Goal: Download file/media

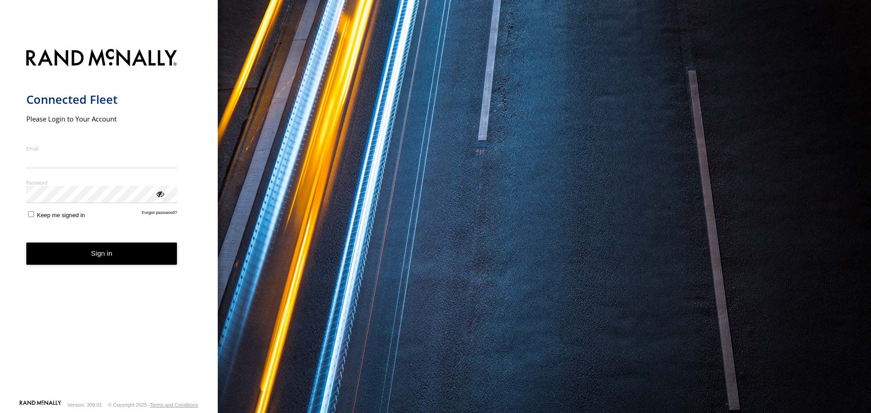
type input "**********"
click at [116, 260] on button "Sign in" at bounding box center [101, 254] width 151 height 22
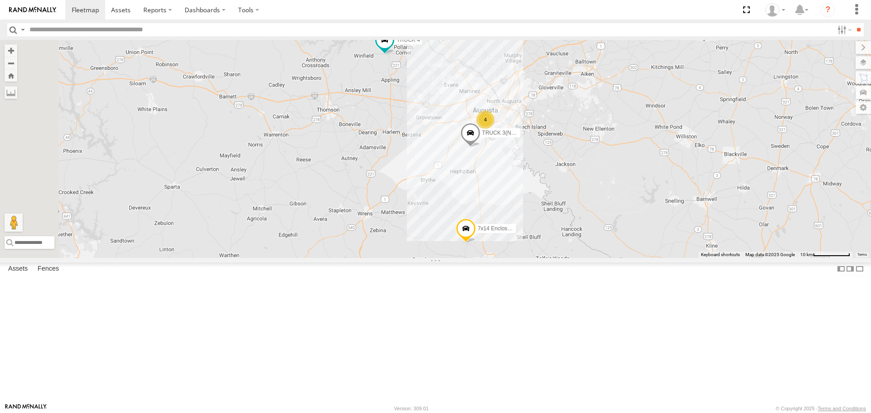
click at [0, 0] on div "All Assets" at bounding box center [0, 0] width 0 height 0
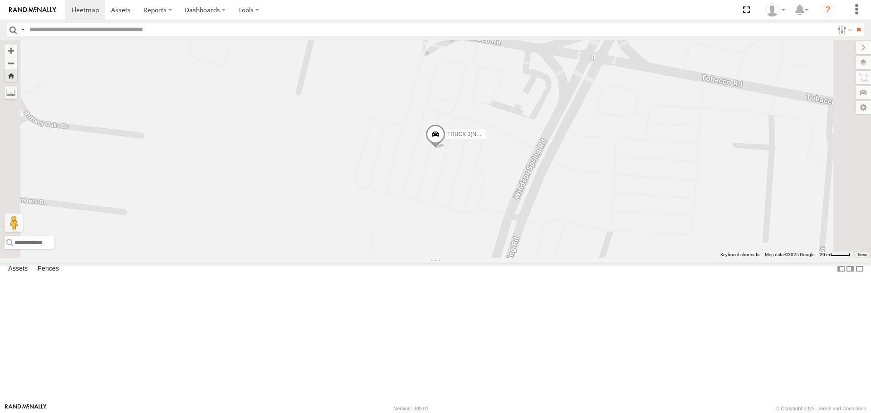
click at [0, 0] on link at bounding box center [0, 0] width 0 height 0
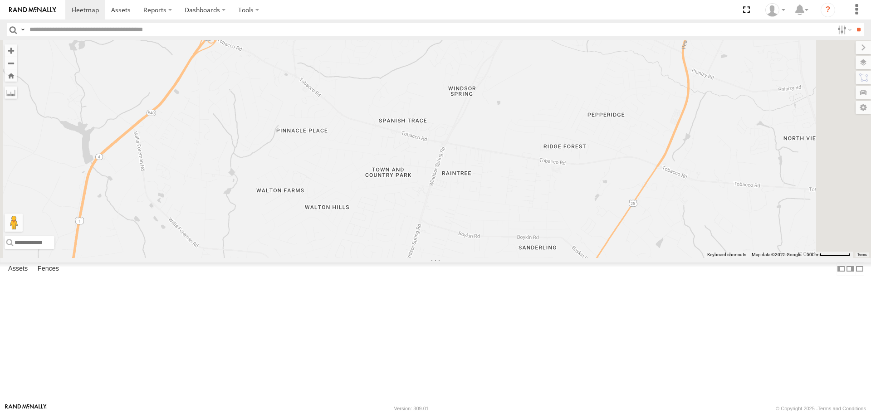
click at [0, 0] on link at bounding box center [0, 0] width 0 height 0
click at [0, 0] on span at bounding box center [0, 0] width 0 height 0
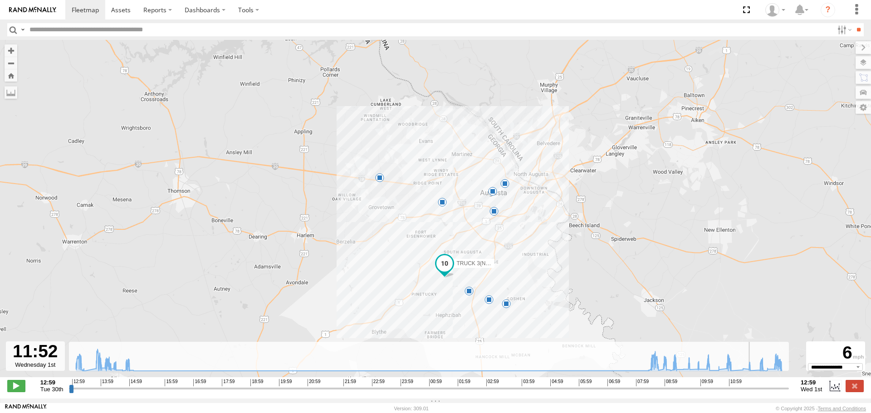
drag, startPoint x: 72, startPoint y: 396, endPoint x: 753, endPoint y: 393, distance: 681.6
click at [753, 393] on input "range" at bounding box center [429, 388] width 720 height 9
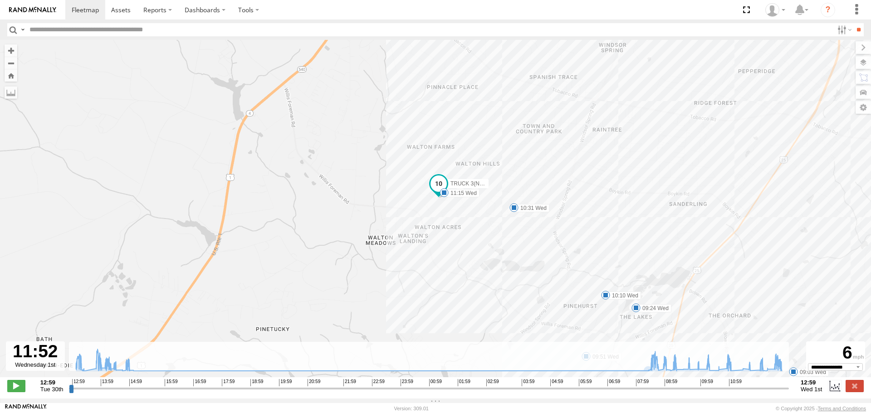
drag, startPoint x: 459, startPoint y: 284, endPoint x: 469, endPoint y: 149, distance: 134.7
click at [469, 148] on div "TRUCK 3(NEW) 13:15 Tue 13:51 Tue 14:11 Tue 14:21 Tue 14:48 Tue 08:47 Wed 09:03 …" at bounding box center [435, 213] width 871 height 347
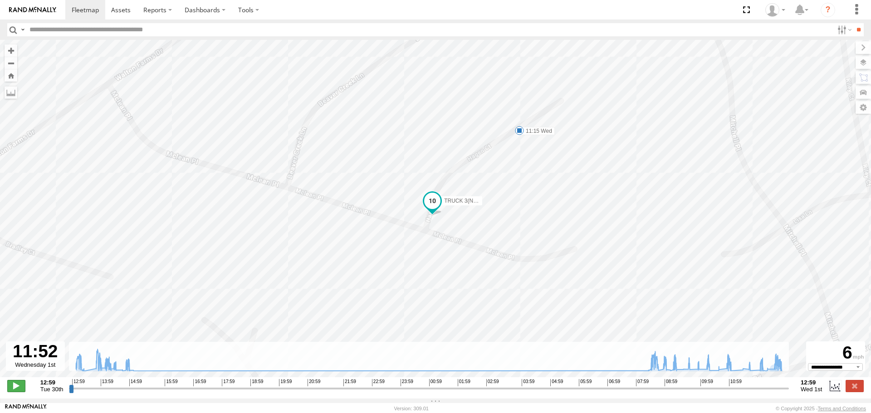
click at [16, 390] on span at bounding box center [16, 386] width 18 height 12
click at [15, 392] on span at bounding box center [16, 386] width 18 height 12
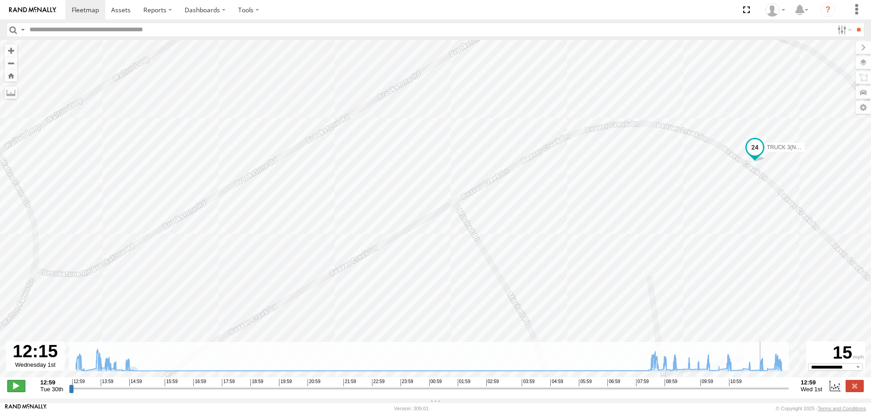
click at [12, 391] on span at bounding box center [16, 386] width 18 height 12
type input "**********"
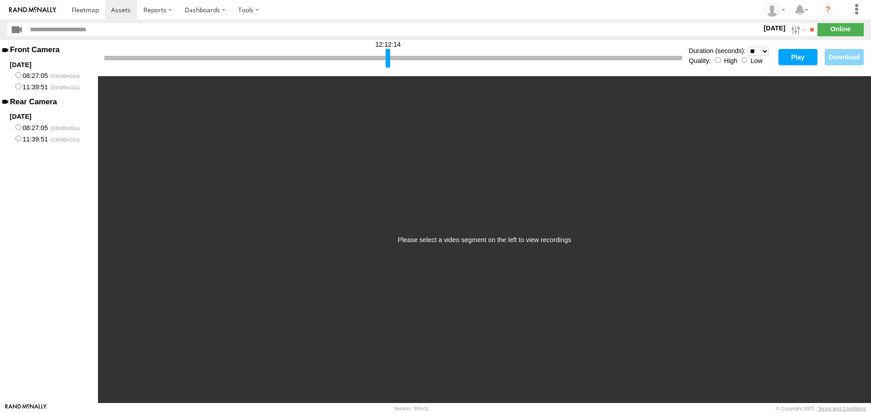
drag, startPoint x: 106, startPoint y: 62, endPoint x: 388, endPoint y: 62, distance: 281.4
click at [388, 62] on div at bounding box center [388, 58] width 5 height 19
click at [801, 60] on button "Play" at bounding box center [798, 57] width 39 height 16
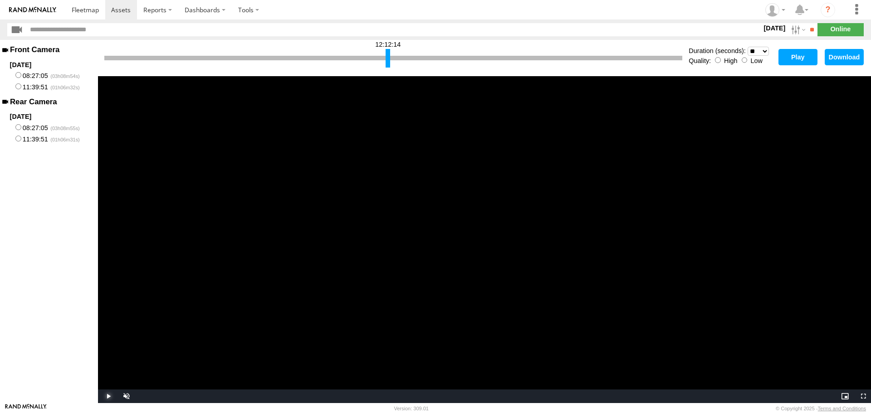
click at [110, 397] on span "Video Player" at bounding box center [107, 397] width 18 height 0
click at [109, 397] on span "Video Player" at bounding box center [107, 397] width 18 height 0
click at [377, 62] on div at bounding box center [376, 58] width 5 height 19
click at [804, 56] on button "Play" at bounding box center [798, 57] width 39 height 16
click at [366, 56] on div at bounding box center [393, 58] width 578 height 5
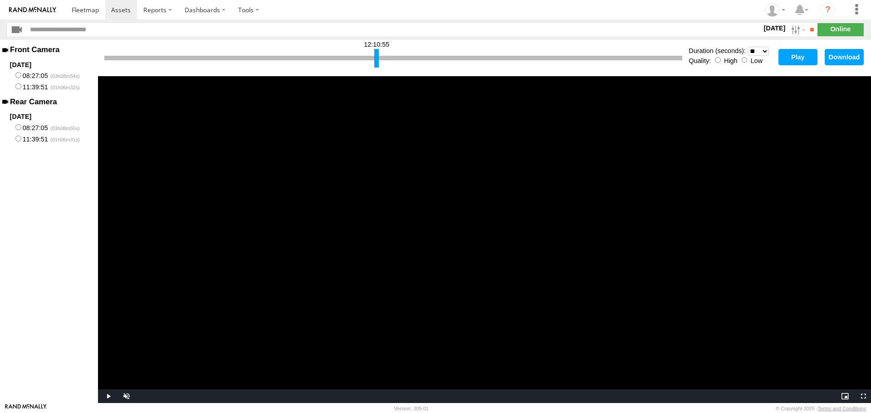
click at [369, 59] on div at bounding box center [393, 58] width 578 height 5
drag, startPoint x: 375, startPoint y: 57, endPoint x: 360, endPoint y: 60, distance: 15.2
click at [360, 60] on div at bounding box center [361, 58] width 5 height 19
click at [785, 59] on button "Play" at bounding box center [798, 57] width 39 height 16
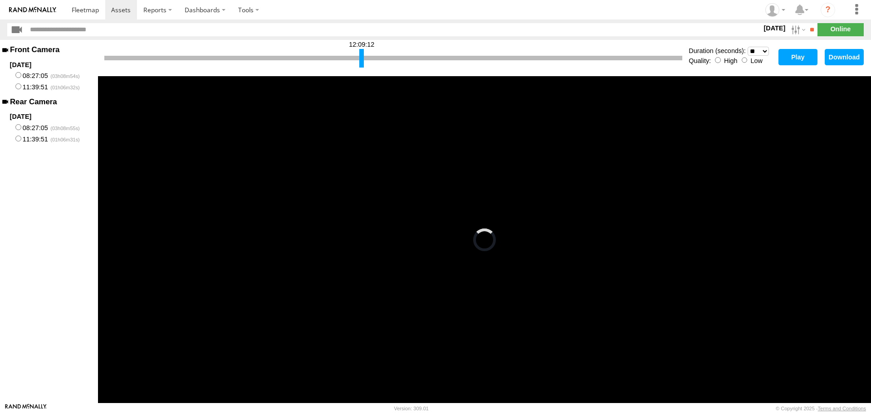
click at [398, 57] on div at bounding box center [393, 58] width 578 height 5
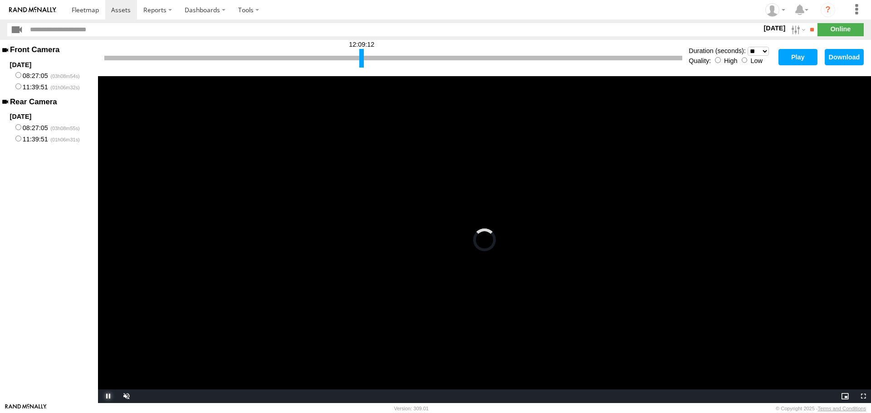
click at [105, 397] on span "Video Player" at bounding box center [107, 397] width 18 height 0
drag, startPoint x: 362, startPoint y: 57, endPoint x: 426, endPoint y: 55, distance: 63.6
click at [426, 55] on div at bounding box center [425, 58] width 5 height 19
click at [108, 397] on span "Video Player" at bounding box center [107, 397] width 18 height 0
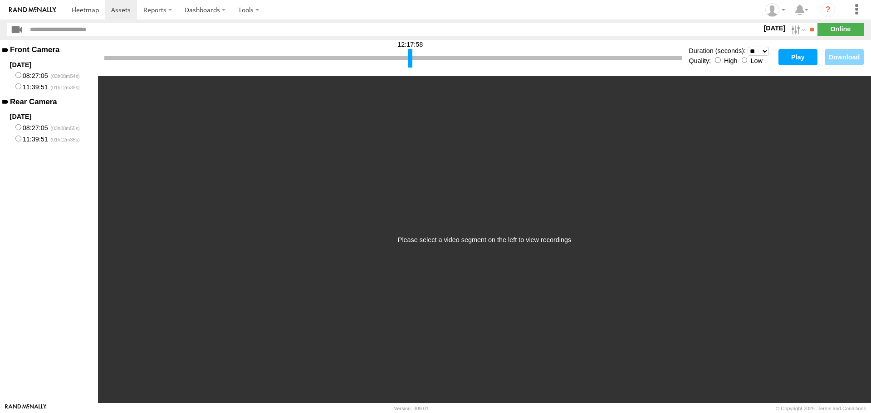
drag, startPoint x: 106, startPoint y: 60, endPoint x: 410, endPoint y: 72, distance: 303.8
click at [410, 72] on div "12:17:58 Duration (seconds): * ** ** ** ** ** ** *** *** *** *** Quality: High …" at bounding box center [484, 58] width 773 height 36
click at [804, 61] on button "Play" at bounding box center [798, 57] width 39 height 16
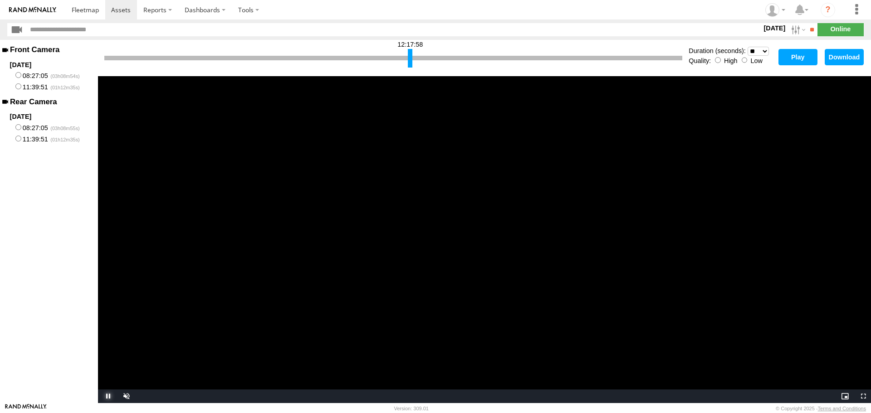
click at [107, 397] on span "Video Player" at bounding box center [107, 397] width 18 height 0
drag, startPoint x: 106, startPoint y: 64, endPoint x: 387, endPoint y: 70, distance: 280.5
click at [387, 70] on div "12:15:04 Duration (seconds): * ** ** ** ** ** ** *** *** *** *** Quality: High …" at bounding box center [484, 58] width 773 height 36
click at [797, 64] on button "Play" at bounding box center [798, 57] width 39 height 16
click at [107, 397] on span "Video Player" at bounding box center [107, 397] width 18 height 0
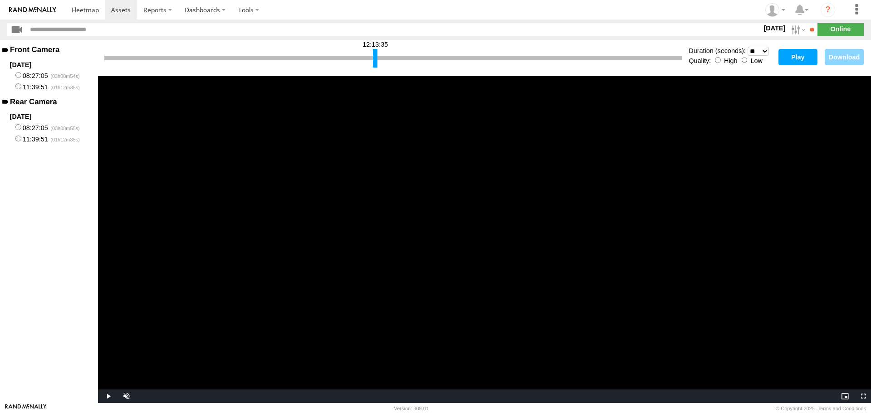
drag, startPoint x: 387, startPoint y: 58, endPoint x: 375, endPoint y: 60, distance: 12.0
click at [375, 60] on div at bounding box center [375, 58] width 5 height 19
click at [798, 59] on button "Play" at bounding box center [798, 57] width 39 height 16
click at [379, 60] on div at bounding box center [379, 58] width 5 height 19
click at [786, 58] on button "Play" at bounding box center [798, 57] width 39 height 16
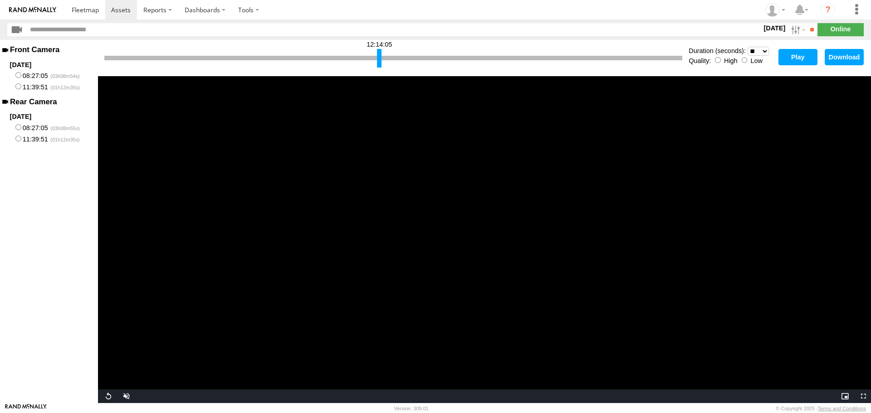
click at [797, 58] on button "Play" at bounding box center [798, 57] width 39 height 16
click at [383, 58] on div at bounding box center [393, 58] width 578 height 5
drag, startPoint x: 380, startPoint y: 60, endPoint x: 388, endPoint y: 60, distance: 7.7
click at [388, 60] on div at bounding box center [387, 58] width 5 height 19
click at [802, 60] on button "Play" at bounding box center [798, 57] width 39 height 16
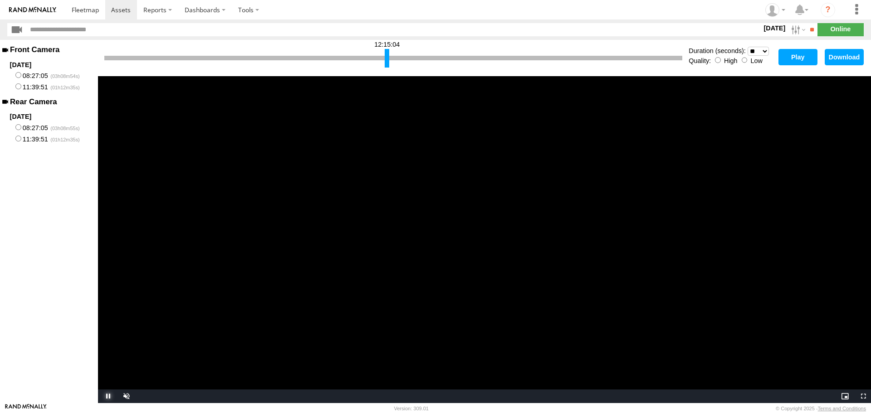
click at [108, 397] on span "Video Player" at bounding box center [107, 397] width 18 height 0
click at [383, 61] on div at bounding box center [384, 58] width 5 height 19
click at [788, 62] on button "Play" at bounding box center [798, 57] width 39 height 16
click at [381, 59] on div at bounding box center [382, 58] width 5 height 19
click at [807, 59] on button "Play" at bounding box center [798, 57] width 39 height 16
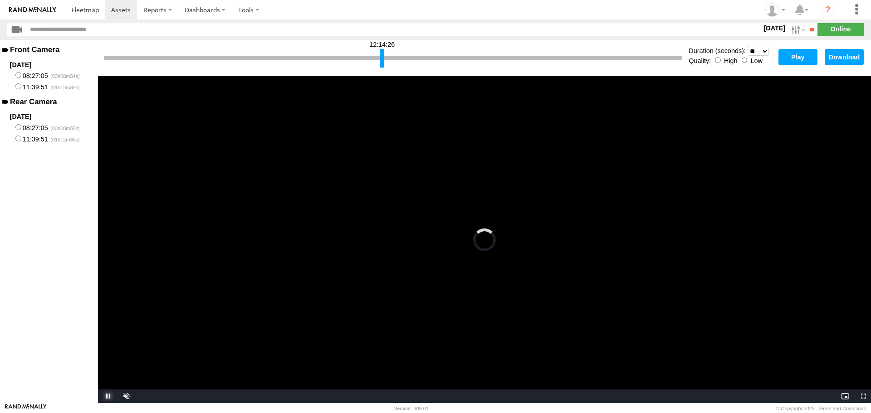
click at [109, 397] on span "Video Player" at bounding box center [107, 397] width 18 height 0
click at [380, 60] on div at bounding box center [381, 58] width 5 height 19
click at [801, 62] on button "Play" at bounding box center [798, 57] width 39 height 16
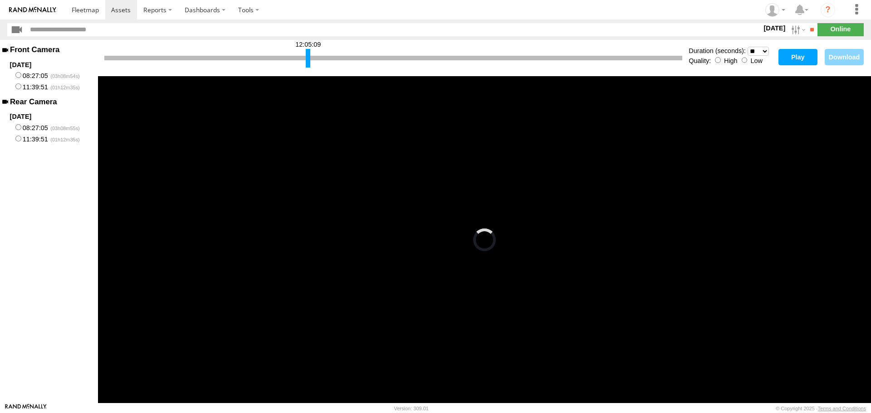
drag, startPoint x: 382, startPoint y: 59, endPoint x: 309, endPoint y: 65, distance: 73.3
click at [309, 65] on div at bounding box center [308, 58] width 5 height 19
click at [801, 59] on button "Play" at bounding box center [798, 57] width 39 height 16
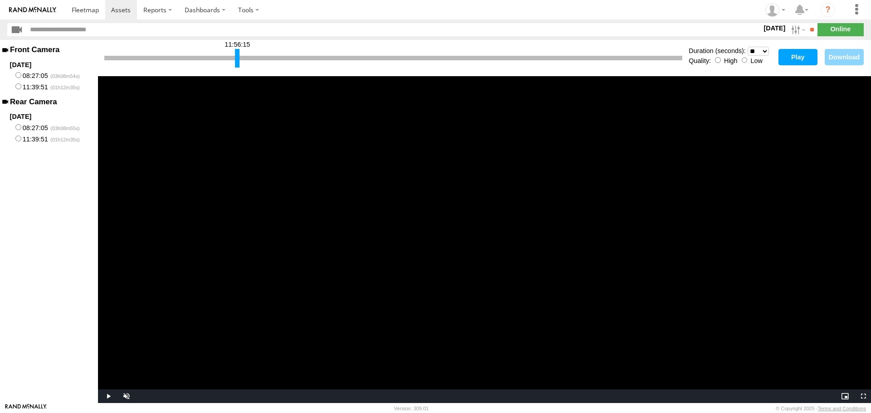
drag, startPoint x: 308, startPoint y: 59, endPoint x: 237, endPoint y: 68, distance: 71.4
click at [237, 68] on div "11:56:15" at bounding box center [393, 58] width 578 height 23
click at [801, 59] on button "Play" at bounding box center [798, 57] width 39 height 16
click at [215, 65] on div at bounding box center [216, 58] width 5 height 19
click at [804, 54] on button "Play" at bounding box center [798, 57] width 39 height 16
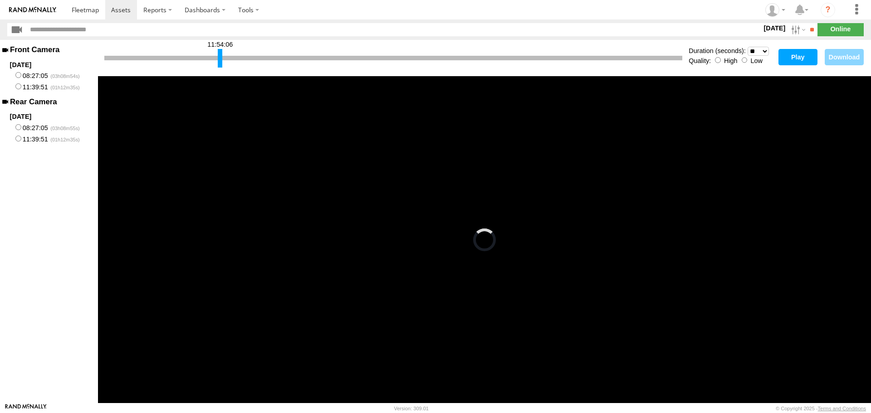
click at [219, 57] on div at bounding box center [220, 58] width 5 height 19
click at [217, 62] on div at bounding box center [217, 58] width 5 height 19
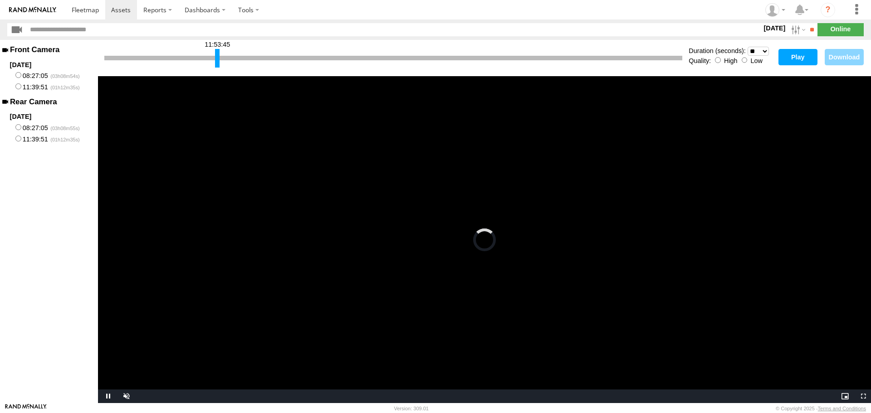
click at [801, 63] on button "Play" at bounding box center [798, 57] width 39 height 16
click at [219, 64] on div at bounding box center [219, 58] width 5 height 19
click at [800, 61] on button "Play" at bounding box center [798, 57] width 39 height 16
click at [220, 63] on div at bounding box center [221, 58] width 5 height 19
click at [804, 59] on button "Play" at bounding box center [798, 57] width 39 height 16
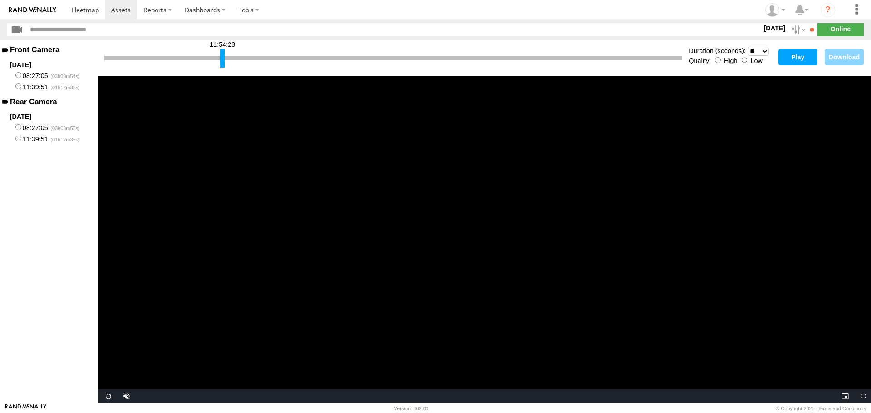
click at [222, 57] on div at bounding box center [222, 58] width 5 height 19
click at [784, 59] on button "Play" at bounding box center [798, 57] width 39 height 16
click at [224, 62] on div at bounding box center [223, 58] width 5 height 19
click at [785, 64] on button "Play" at bounding box center [798, 57] width 39 height 16
click at [221, 61] on div at bounding box center [223, 58] width 5 height 19
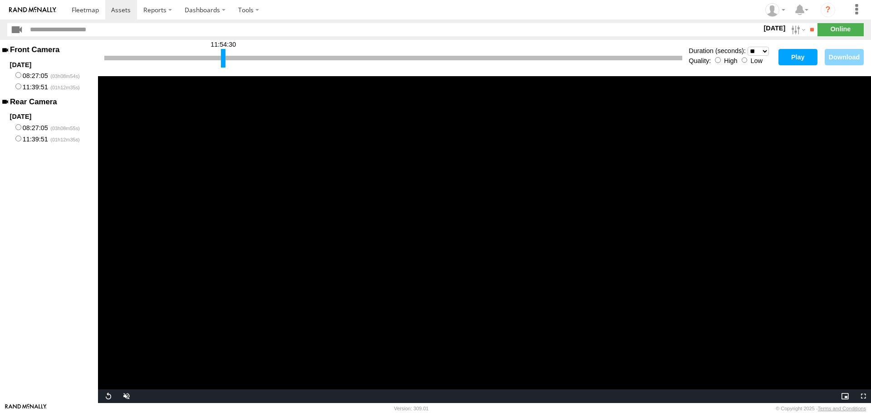
click at [797, 61] on button "Play" at bounding box center [798, 57] width 39 height 16
click at [55, 139] on label "11:39:51" at bounding box center [49, 138] width 98 height 11
drag, startPoint x: 106, startPoint y: 59, endPoint x: 224, endPoint y: 69, distance: 118.4
click at [224, 69] on div "11:54:40" at bounding box center [393, 58] width 578 height 23
click at [786, 62] on button "Play" at bounding box center [798, 57] width 39 height 16
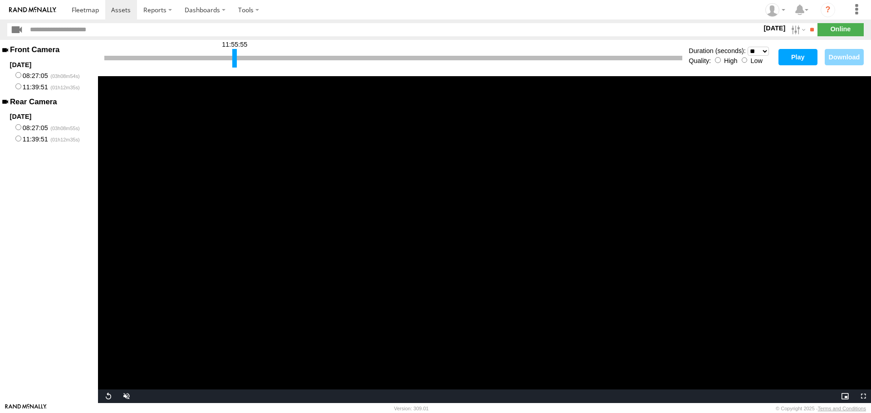
drag, startPoint x: 225, startPoint y: 59, endPoint x: 235, endPoint y: 59, distance: 10.0
click at [235, 59] on div at bounding box center [234, 58] width 5 height 19
drag, startPoint x: 790, startPoint y: 62, endPoint x: 769, endPoint y: 93, distance: 37.6
click at [790, 62] on button "Play" at bounding box center [798, 57] width 39 height 16
drag, startPoint x: 235, startPoint y: 61, endPoint x: 242, endPoint y: 61, distance: 7.3
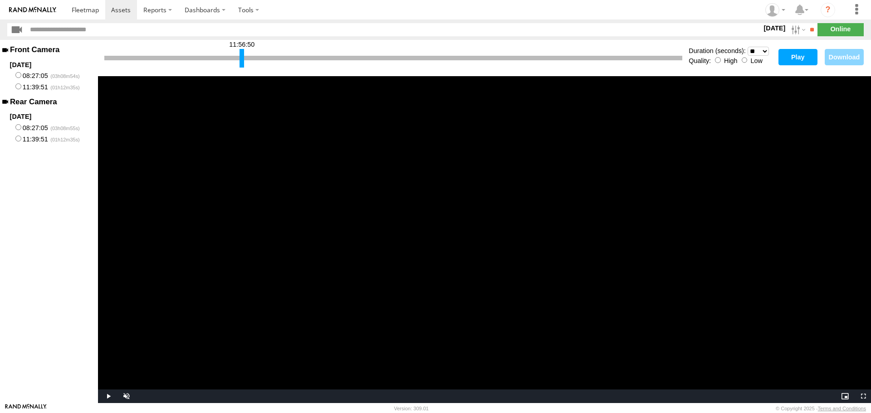
click at [242, 61] on div at bounding box center [242, 58] width 5 height 19
click at [785, 58] on button "Play" at bounding box center [798, 57] width 39 height 16
drag, startPoint x: 242, startPoint y: 55, endPoint x: 267, endPoint y: 55, distance: 24.5
click at [267, 55] on div at bounding box center [266, 58] width 5 height 19
click at [811, 59] on button "Play" at bounding box center [798, 57] width 39 height 16
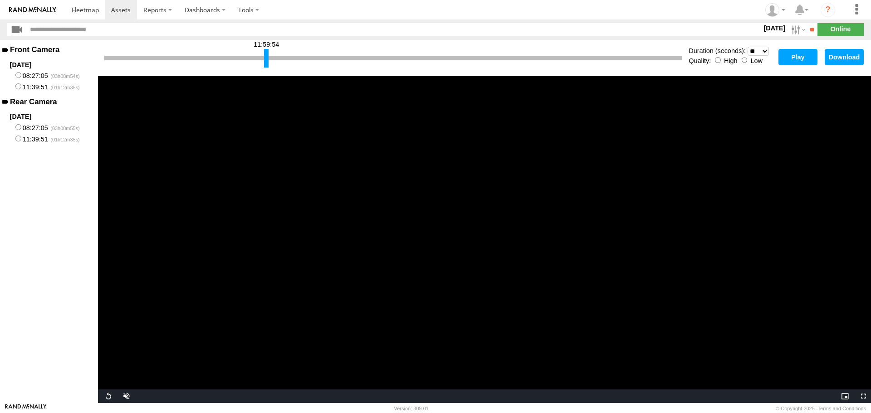
click at [270, 57] on div at bounding box center [393, 58] width 578 height 5
drag, startPoint x: 267, startPoint y: 59, endPoint x: 275, endPoint y: 57, distance: 8.4
click at [275, 57] on div at bounding box center [274, 58] width 5 height 19
click at [805, 62] on button "Play" at bounding box center [798, 57] width 39 height 16
drag, startPoint x: 105, startPoint y: 59, endPoint x: 389, endPoint y: 68, distance: 283.8
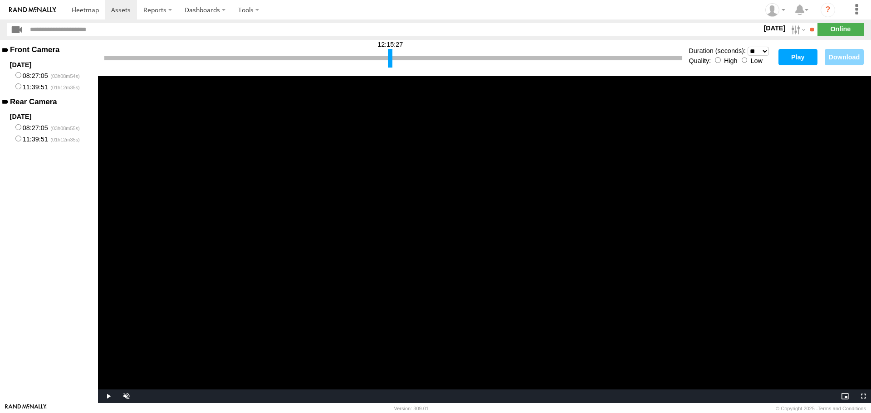
click at [389, 68] on div "12:15:27" at bounding box center [393, 58] width 578 height 23
click at [800, 60] on button "Play" at bounding box center [798, 57] width 39 height 16
drag, startPoint x: 390, startPoint y: 58, endPoint x: 385, endPoint y: 59, distance: 5.3
click at [385, 59] on div at bounding box center [385, 58] width 5 height 19
click at [794, 60] on button "Play" at bounding box center [798, 57] width 39 height 16
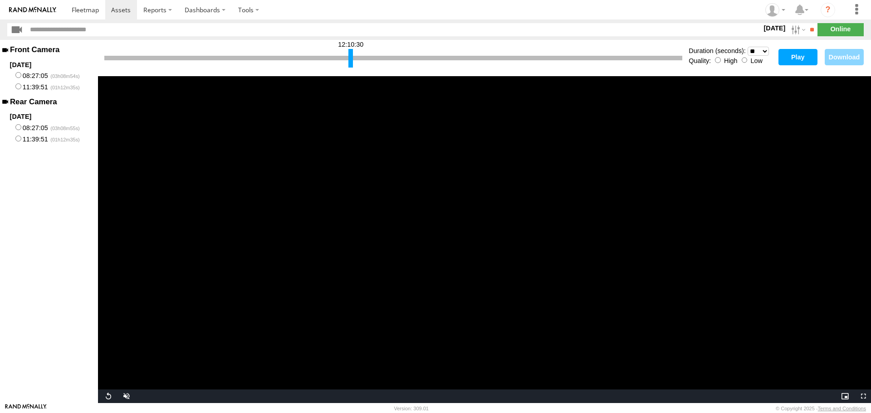
drag, startPoint x: 385, startPoint y: 62, endPoint x: 351, endPoint y: 61, distance: 34.5
click at [351, 61] on div at bounding box center [351, 58] width 5 height 19
click at [801, 62] on button "Play" at bounding box center [798, 57] width 39 height 16
click at [782, 60] on button "Play" at bounding box center [798, 57] width 39 height 16
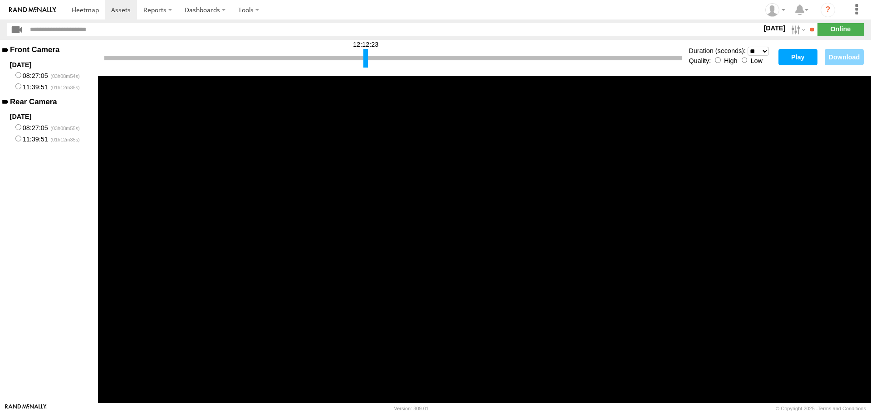
drag, startPoint x: 351, startPoint y: 56, endPoint x: 366, endPoint y: 56, distance: 15.0
click at [366, 56] on div at bounding box center [365, 58] width 5 height 19
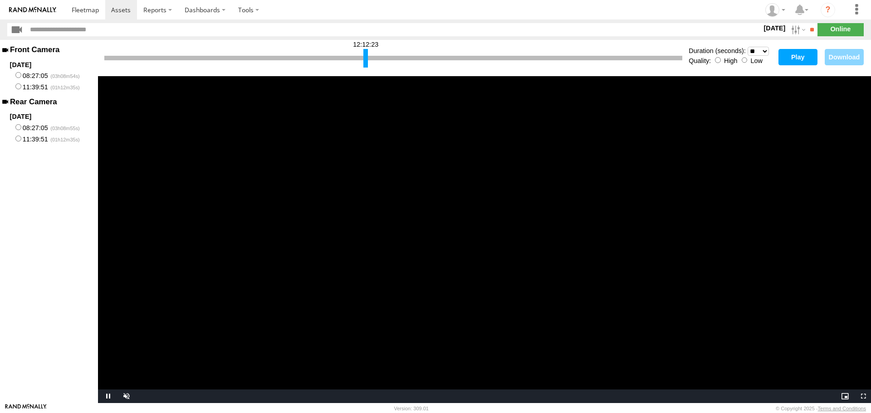
click at [795, 57] on button "Play" at bounding box center [798, 57] width 39 height 16
click at [372, 56] on div at bounding box center [393, 58] width 578 height 5
drag, startPoint x: 366, startPoint y: 59, endPoint x: 388, endPoint y: 58, distance: 21.8
click at [388, 58] on div at bounding box center [387, 58] width 5 height 19
click at [793, 54] on button "Play" at bounding box center [798, 57] width 39 height 16
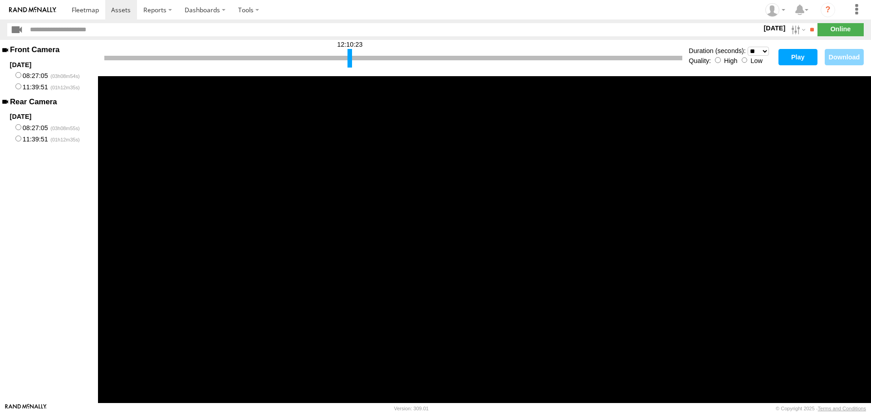
drag, startPoint x: 388, startPoint y: 57, endPoint x: 350, endPoint y: 62, distance: 38.0
click at [350, 62] on div at bounding box center [350, 58] width 5 height 19
click at [794, 58] on button "Play" at bounding box center [798, 57] width 39 height 16
drag, startPoint x: 349, startPoint y: 55, endPoint x: 328, endPoint y: 60, distance: 21.5
click at [328, 60] on div at bounding box center [329, 58] width 5 height 19
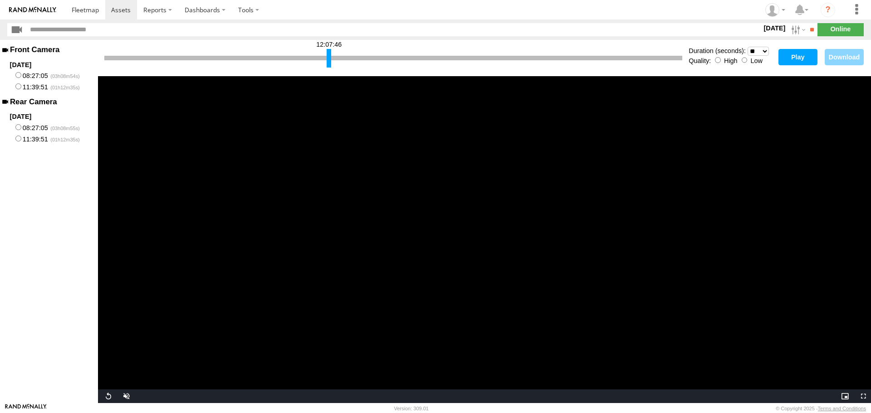
click at [792, 57] on button "Play" at bounding box center [798, 57] width 39 height 16
drag, startPoint x: 329, startPoint y: 58, endPoint x: 305, endPoint y: 61, distance: 23.8
click at [305, 61] on div at bounding box center [306, 58] width 5 height 19
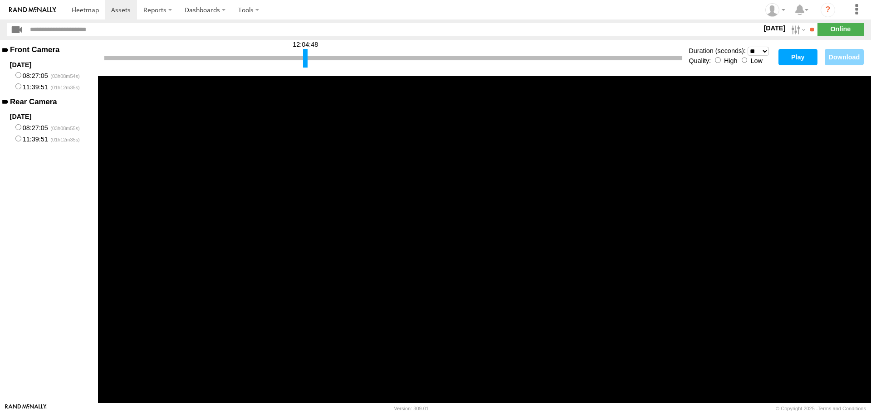
click at [794, 62] on button "Play" at bounding box center [798, 57] width 39 height 16
click at [290, 57] on div at bounding box center [393, 58] width 578 height 5
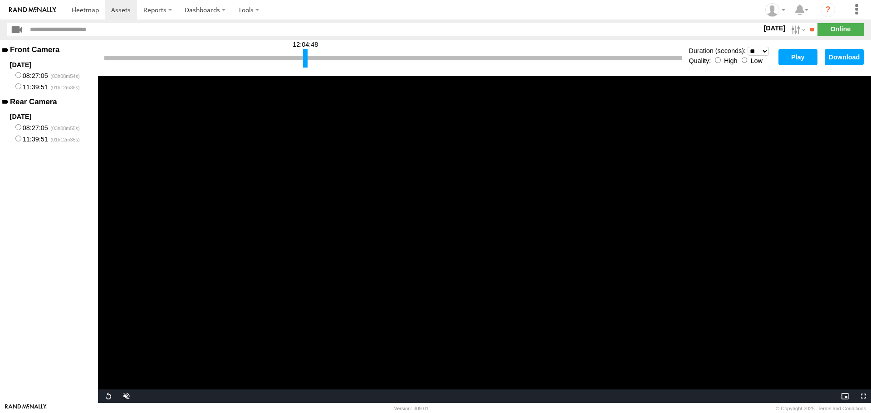
click at [299, 59] on div at bounding box center [393, 58] width 578 height 5
drag, startPoint x: 304, startPoint y: 59, endPoint x: 295, endPoint y: 61, distance: 9.0
click at [295, 61] on div at bounding box center [297, 58] width 5 height 19
click at [802, 60] on button "Play" at bounding box center [798, 57] width 39 height 16
click at [280, 57] on div at bounding box center [393, 58] width 578 height 5
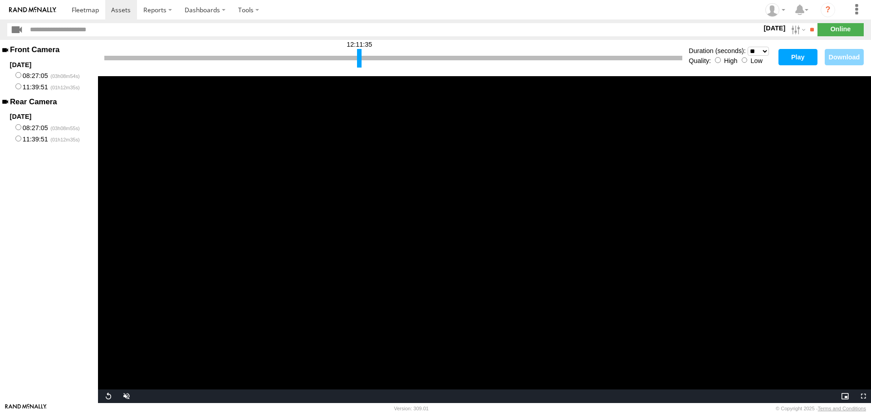
drag, startPoint x: 297, startPoint y: 59, endPoint x: 360, endPoint y: 57, distance: 62.6
click at [360, 57] on div at bounding box center [359, 58] width 5 height 19
click at [786, 56] on button "Play" at bounding box center [798, 57] width 39 height 16
click at [365, 61] on div at bounding box center [367, 58] width 5 height 19
click at [788, 55] on button "Play" at bounding box center [798, 57] width 39 height 16
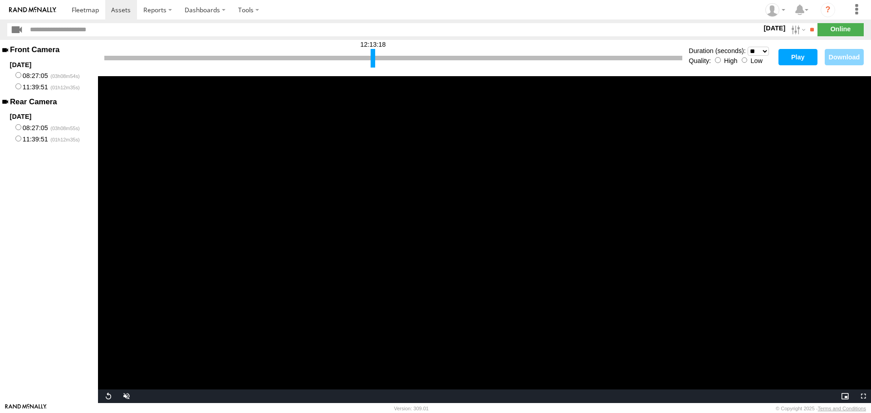
drag, startPoint x: 368, startPoint y: 56, endPoint x: 374, endPoint y: 56, distance: 5.9
click at [374, 56] on div at bounding box center [373, 58] width 5 height 19
click at [798, 56] on button "Play" at bounding box center [798, 57] width 39 height 16
drag, startPoint x: 109, startPoint y: 399, endPoint x: 113, endPoint y: 393, distance: 6.5
click at [109, 397] on span "Video Player" at bounding box center [107, 397] width 18 height 0
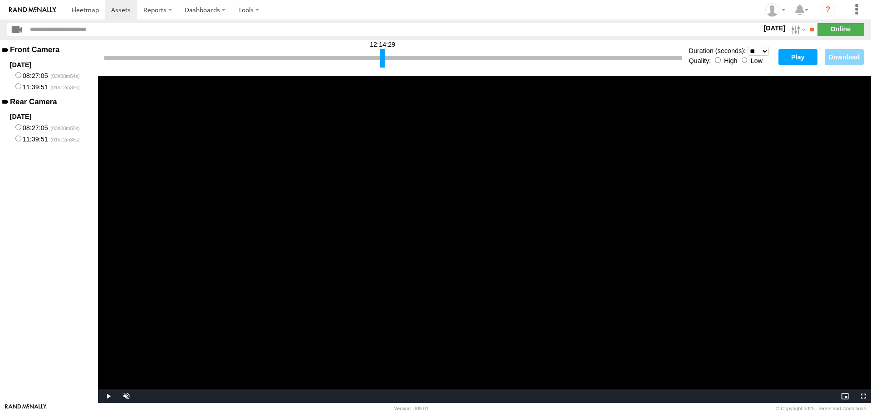
drag, startPoint x: 373, startPoint y: 56, endPoint x: 382, endPoint y: 57, distance: 9.5
click at [382, 57] on div at bounding box center [382, 58] width 5 height 19
click at [805, 59] on button "Play" at bounding box center [798, 57] width 39 height 16
drag, startPoint x: 381, startPoint y: 59, endPoint x: 348, endPoint y: 60, distance: 32.7
click at [348, 60] on div at bounding box center [350, 58] width 5 height 19
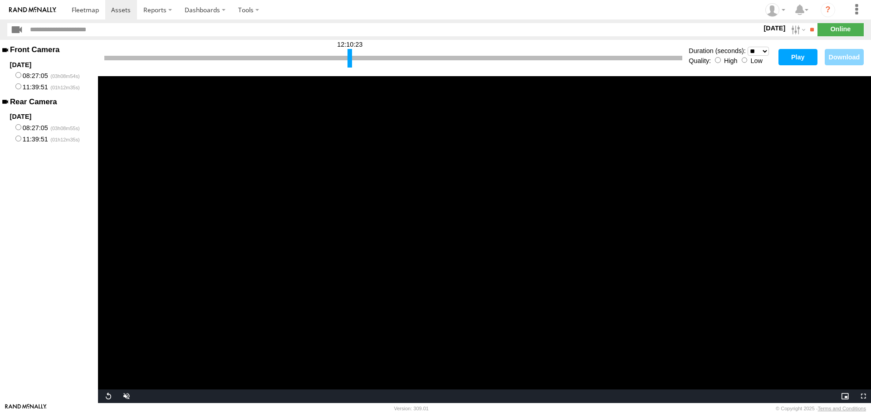
click at [801, 62] on button "Play" at bounding box center [798, 57] width 39 height 16
click at [328, 62] on div at bounding box center [328, 58] width 5 height 19
click at [801, 59] on button "Play" at bounding box center [798, 57] width 39 height 16
drag, startPoint x: 328, startPoint y: 56, endPoint x: 306, endPoint y: 58, distance: 21.4
click at [306, 58] on div at bounding box center [307, 58] width 5 height 19
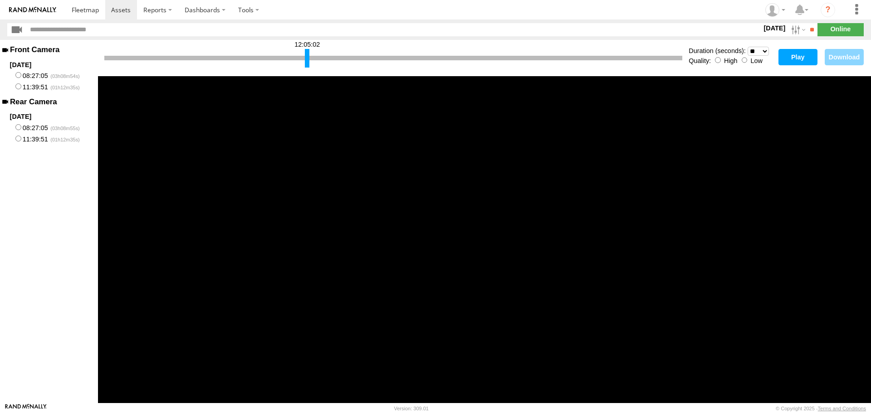
click at [801, 61] on button "Play" at bounding box center [798, 57] width 39 height 16
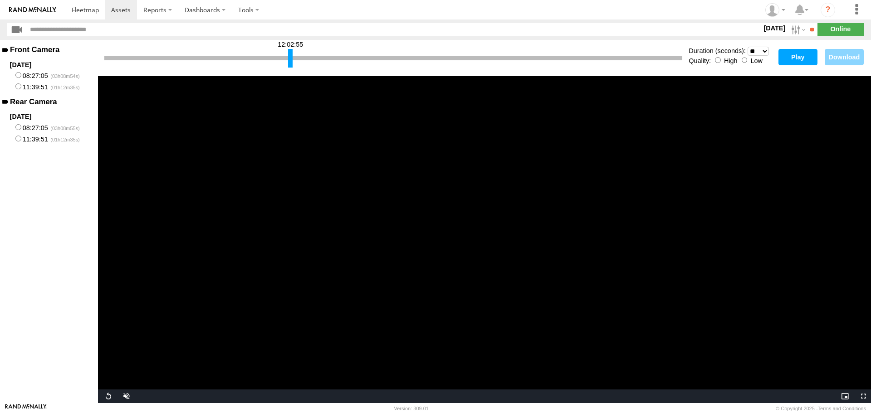
click at [290, 59] on div at bounding box center [290, 58] width 5 height 19
click at [794, 59] on button "Play" at bounding box center [798, 57] width 39 height 16
drag, startPoint x: 290, startPoint y: 62, endPoint x: 272, endPoint y: 63, distance: 17.7
click at [272, 63] on div at bounding box center [272, 58] width 5 height 19
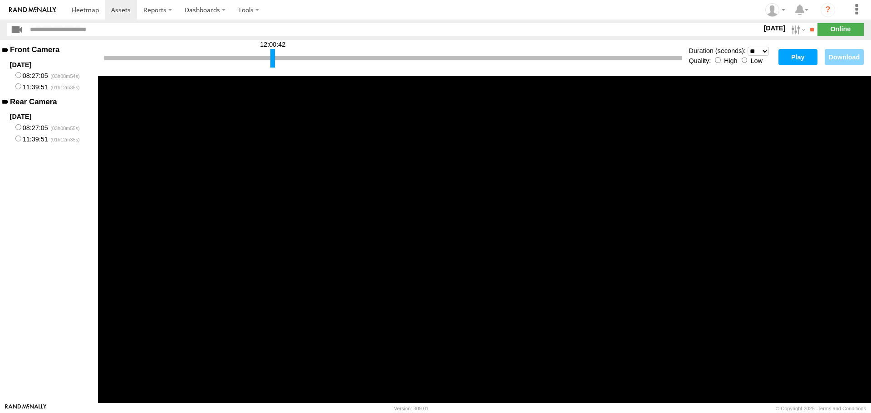
click at [791, 62] on button "Play" at bounding box center [798, 57] width 39 height 16
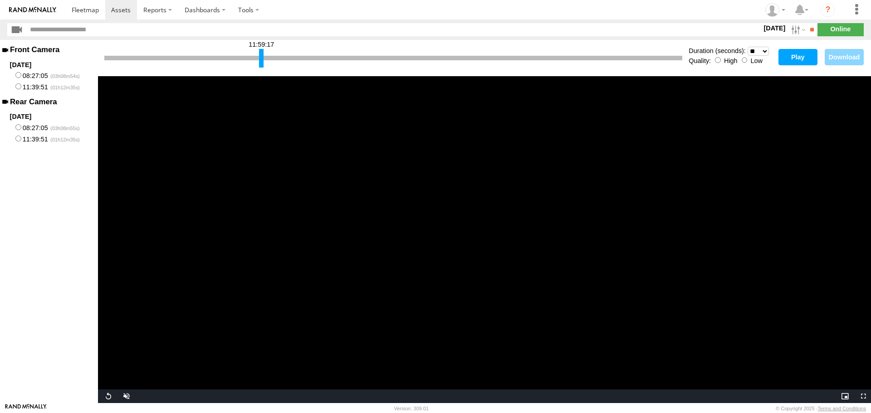
click at [261, 59] on div at bounding box center [261, 58] width 5 height 19
click at [791, 64] on button "Play" at bounding box center [798, 57] width 39 height 16
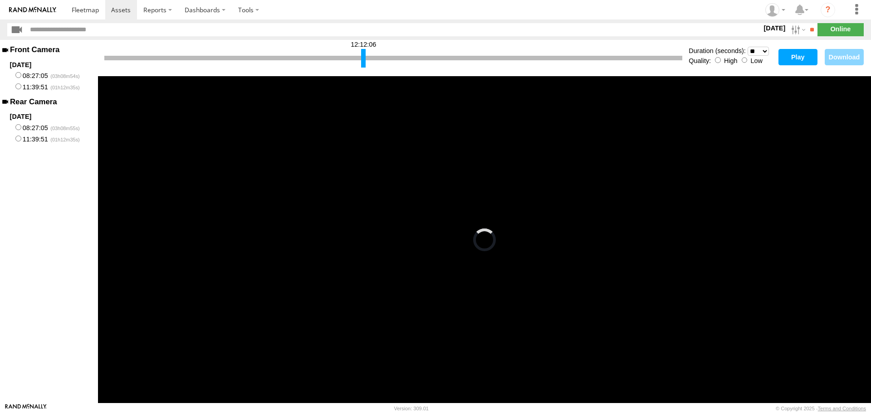
drag, startPoint x: 260, startPoint y: 56, endPoint x: 362, endPoint y: 63, distance: 102.3
click at [362, 63] on div at bounding box center [363, 58] width 5 height 19
click at [800, 56] on button "Play" at bounding box center [798, 57] width 39 height 16
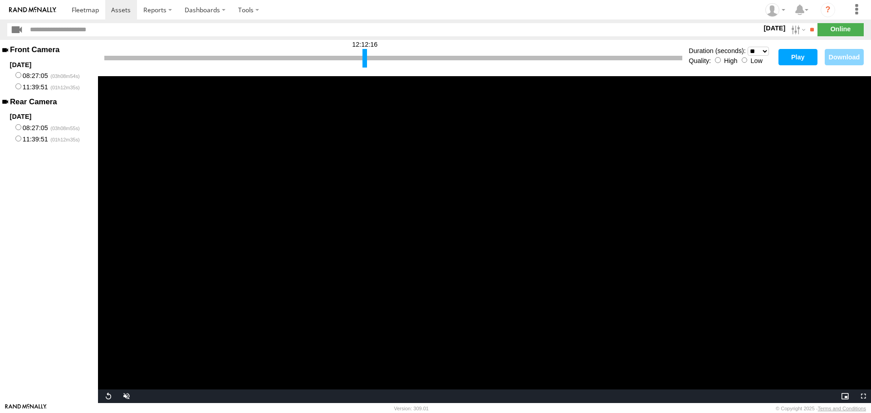
click at [365, 61] on div at bounding box center [365, 58] width 5 height 19
click at [787, 60] on button "Play" at bounding box center [798, 57] width 39 height 16
click at [369, 58] on div at bounding box center [393, 58] width 578 height 5
drag, startPoint x: 365, startPoint y: 60, endPoint x: 265, endPoint y: 69, distance: 100.7
click at [265, 69] on div "11:59:41" at bounding box center [393, 58] width 578 height 23
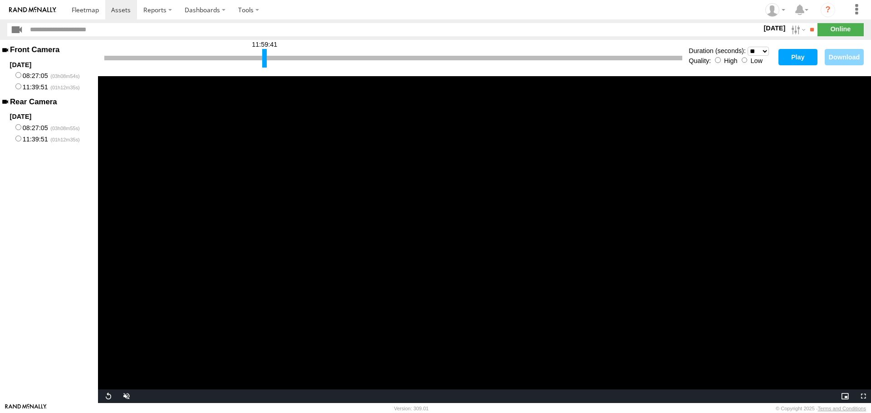
click at [796, 62] on button "Play" at bounding box center [798, 57] width 39 height 16
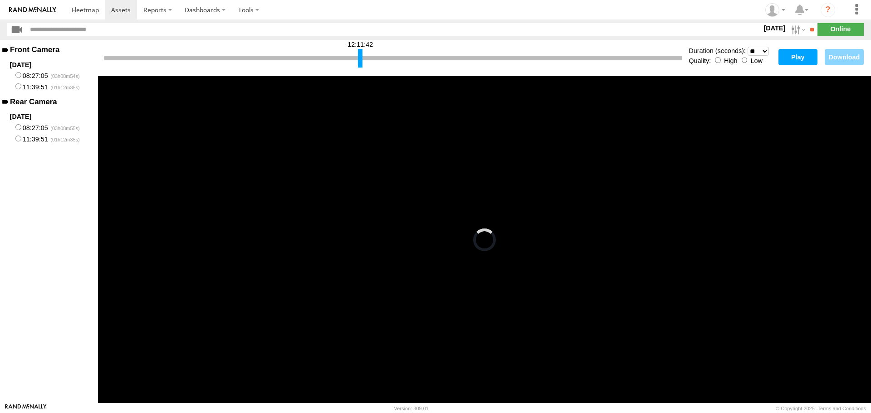
drag, startPoint x: 265, startPoint y: 55, endPoint x: 360, endPoint y: 65, distance: 96.3
click at [360, 65] on div at bounding box center [360, 58] width 5 height 19
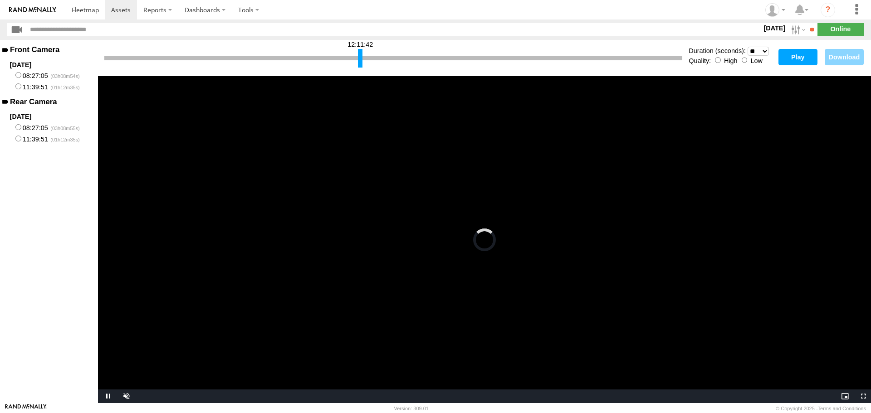
click at [799, 63] on button "Play" at bounding box center [798, 57] width 39 height 16
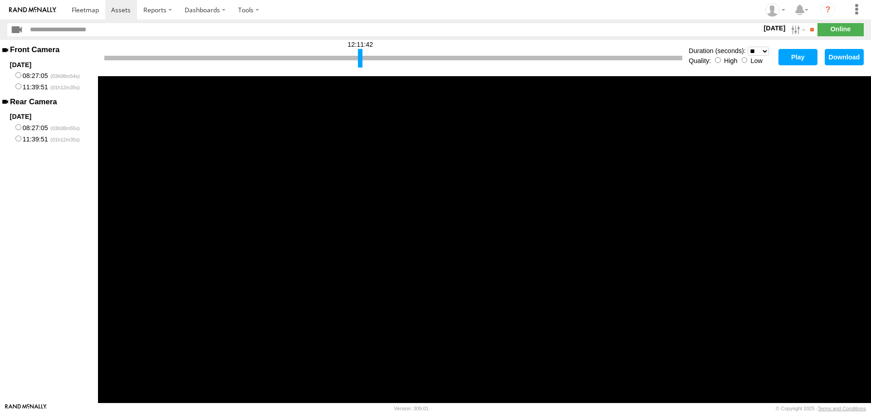
click at [355, 58] on div at bounding box center [393, 58] width 578 height 5
drag, startPoint x: 360, startPoint y: 59, endPoint x: 355, endPoint y: 59, distance: 5.0
click at [355, 59] on div at bounding box center [355, 58] width 5 height 19
click at [791, 52] on button "Play" at bounding box center [798, 57] width 39 height 16
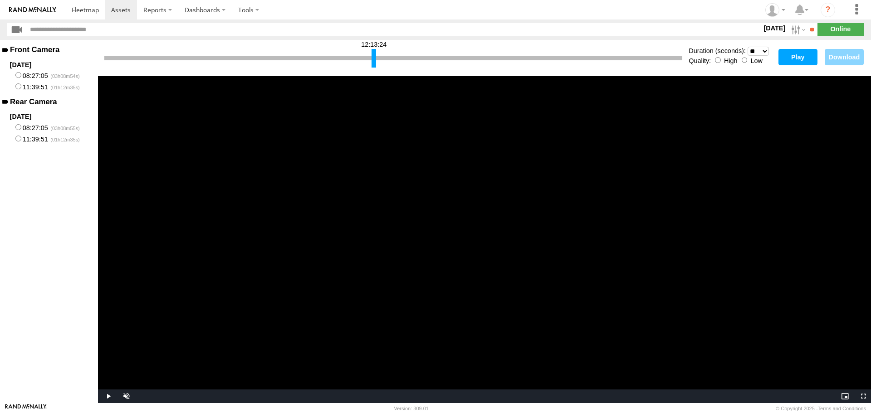
drag, startPoint x: 354, startPoint y: 56, endPoint x: 373, endPoint y: 58, distance: 18.7
click at [373, 58] on div at bounding box center [374, 58] width 5 height 19
click at [798, 54] on button "Play" at bounding box center [798, 57] width 39 height 16
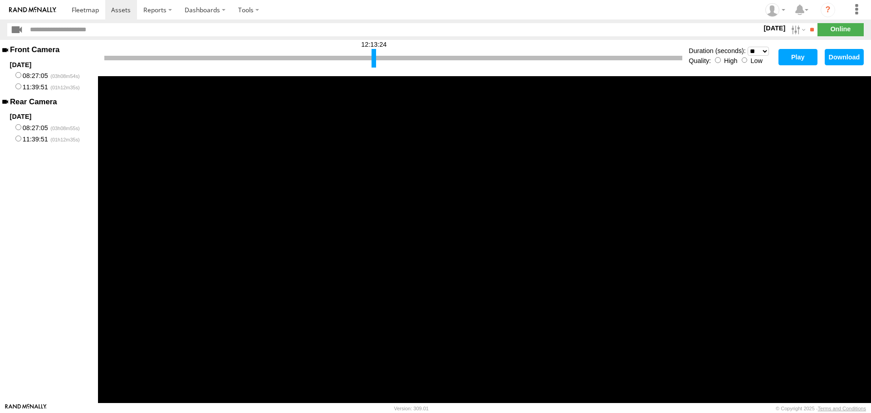
click at [378, 58] on div at bounding box center [393, 58] width 578 height 5
drag, startPoint x: 373, startPoint y: 60, endPoint x: 378, endPoint y: 59, distance: 5.5
click at [378, 59] on div at bounding box center [379, 58] width 5 height 19
drag, startPoint x: 378, startPoint y: 59, endPoint x: 360, endPoint y: 61, distance: 18.7
click at [360, 61] on div at bounding box center [361, 58] width 5 height 19
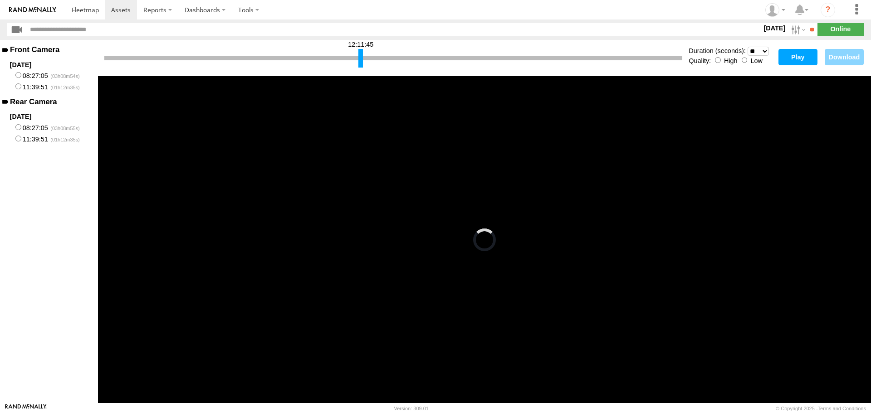
click at [792, 59] on button "Play" at bounding box center [798, 57] width 39 height 16
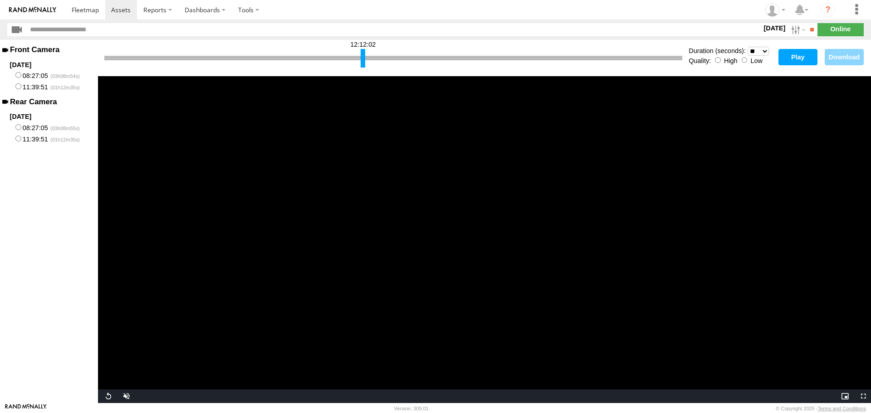
click at [364, 62] on div at bounding box center [363, 58] width 5 height 19
click at [798, 60] on button "Play" at bounding box center [798, 57] width 39 height 16
drag, startPoint x: 363, startPoint y: 54, endPoint x: 371, endPoint y: 55, distance: 7.8
click at [371, 55] on div at bounding box center [370, 58] width 5 height 19
click at [797, 62] on button "Play" at bounding box center [798, 57] width 39 height 16
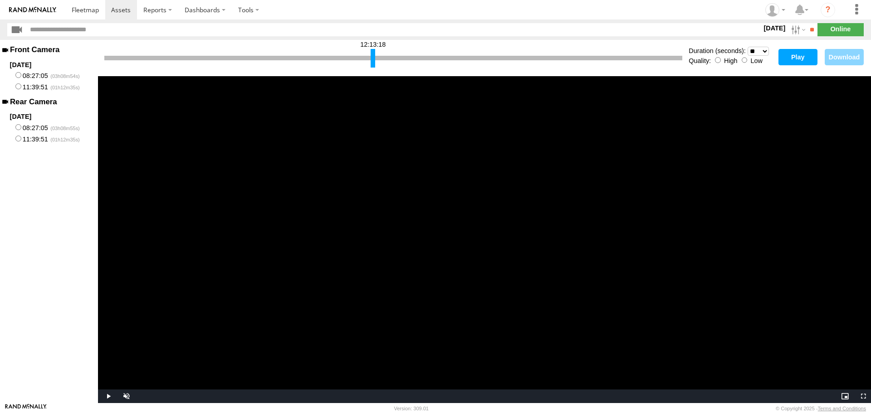
click at [373, 59] on div at bounding box center [373, 58] width 5 height 19
click at [804, 62] on button "Play" at bounding box center [798, 57] width 39 height 16
drag, startPoint x: 373, startPoint y: 56, endPoint x: 379, endPoint y: 58, distance: 6.2
click at [379, 58] on div at bounding box center [379, 58] width 5 height 19
click at [791, 61] on button "Play" at bounding box center [798, 57] width 39 height 16
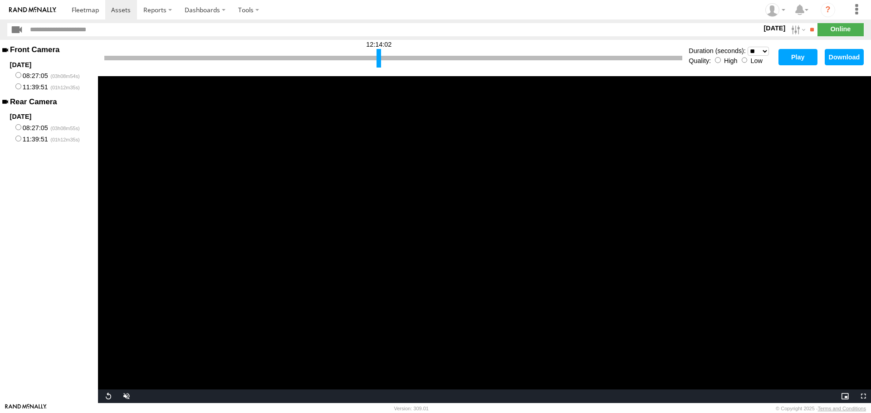
click at [387, 57] on div at bounding box center [393, 58] width 578 height 5
click at [383, 56] on div at bounding box center [382, 58] width 5 height 19
click at [780, 59] on button "Play" at bounding box center [798, 57] width 39 height 16
drag, startPoint x: 383, startPoint y: 57, endPoint x: 348, endPoint y: 60, distance: 34.6
click at [348, 60] on div at bounding box center [347, 58] width 5 height 19
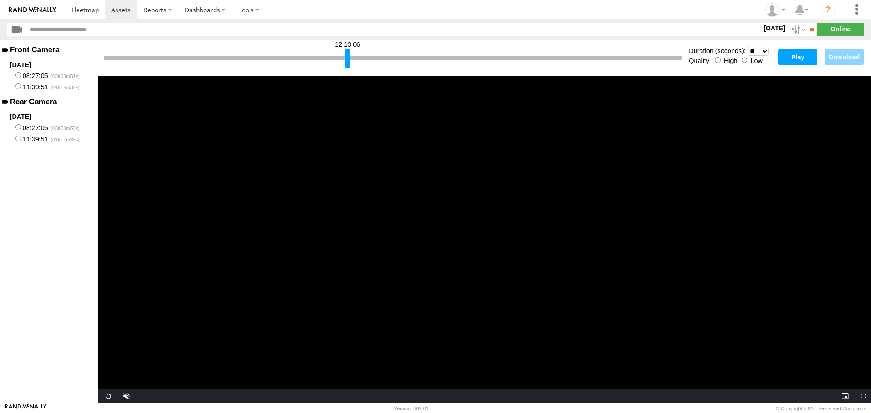
click at [800, 61] on button "Play" at bounding box center [798, 57] width 39 height 16
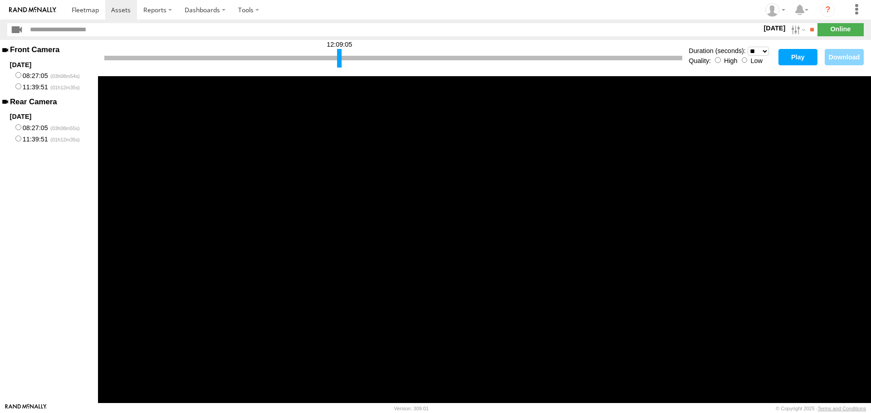
click at [339, 66] on div at bounding box center [339, 58] width 5 height 19
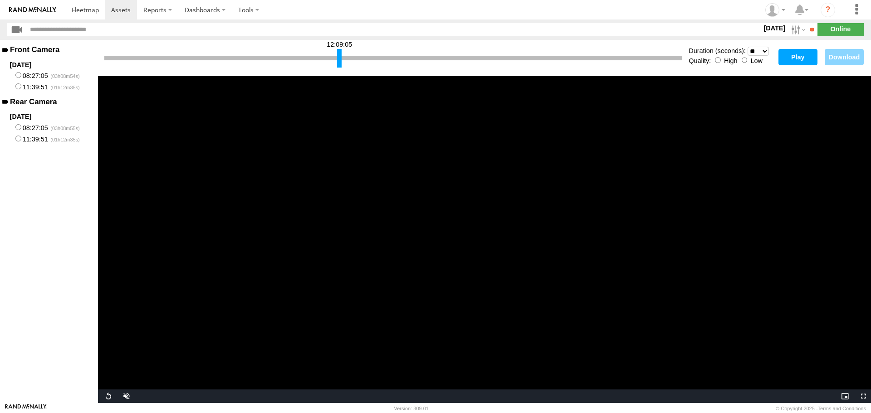
click at [790, 62] on button "Play" at bounding box center [798, 57] width 39 height 16
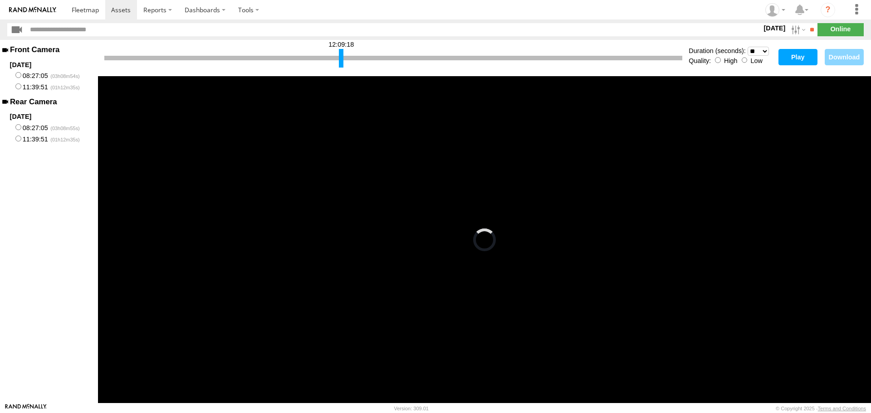
click at [341, 59] on div at bounding box center [341, 58] width 5 height 19
click at [787, 61] on button "Play" at bounding box center [798, 57] width 39 height 16
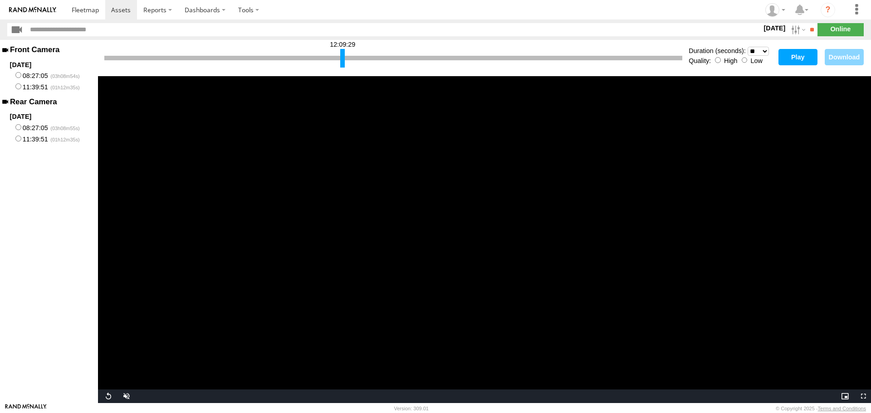
click at [342, 59] on div at bounding box center [342, 58] width 5 height 19
click at [801, 57] on button "Play" at bounding box center [798, 57] width 39 height 16
click at [837, 60] on button "Download" at bounding box center [844, 57] width 39 height 16
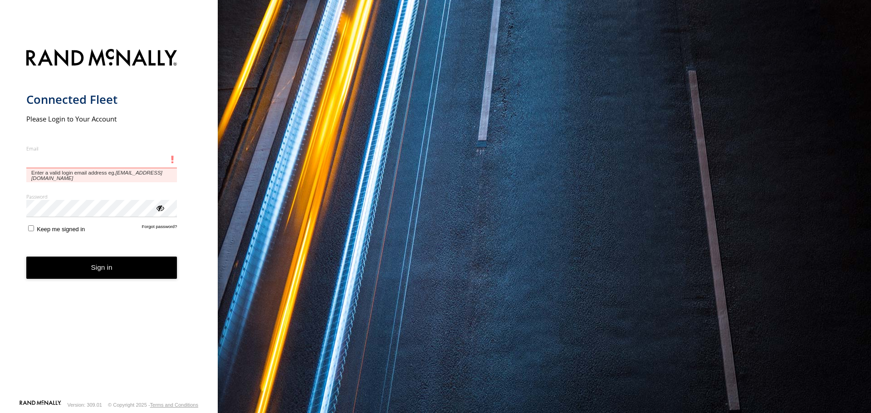
type input "**********"
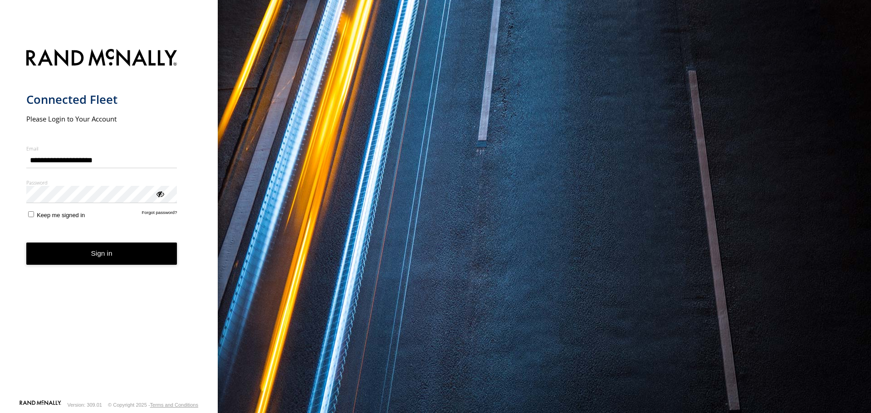
click at [72, 269] on form "**********" at bounding box center [109, 222] width 166 height 356
click at [81, 262] on button "Sign in" at bounding box center [101, 254] width 151 height 22
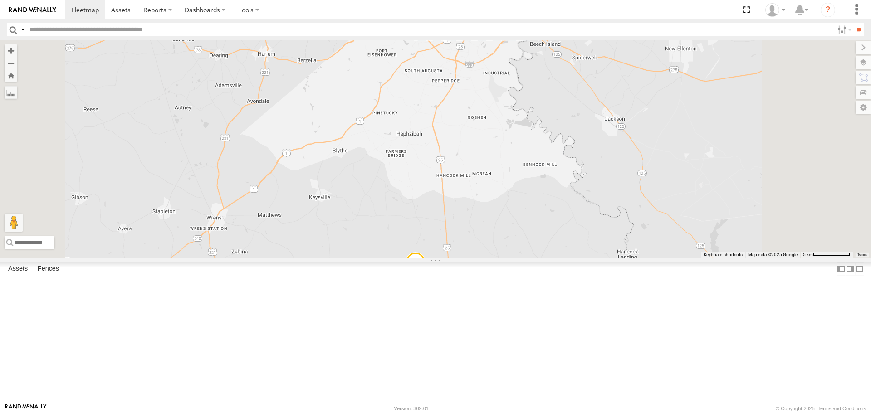
click at [0, 0] on link at bounding box center [0, 0] width 0 height 0
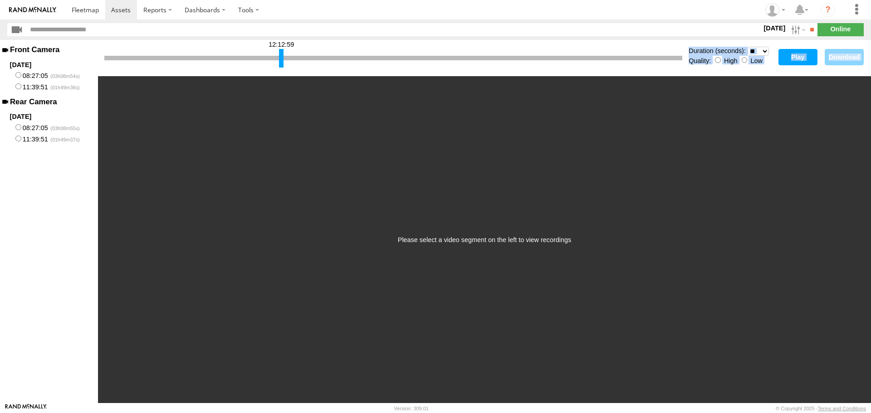
drag, startPoint x: 106, startPoint y: 59, endPoint x: 280, endPoint y: 85, distance: 176.8
click at [280, 85] on div "12:12:59 Duration (seconds): * ** ** ** ** ** ** *** *** *** *** Quality: High …" at bounding box center [484, 221] width 773 height 363
click at [791, 58] on button "Play" at bounding box center [798, 57] width 39 height 16
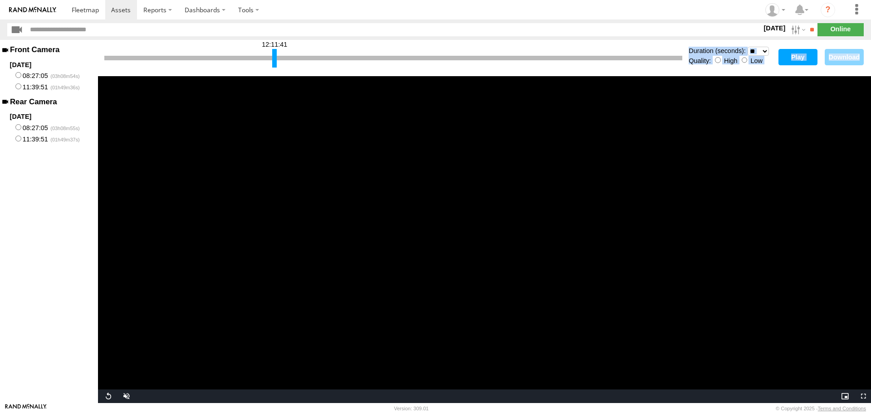
click at [274, 59] on div at bounding box center [274, 58] width 5 height 19
click at [801, 54] on button "Play" at bounding box center [798, 57] width 39 height 16
click at [274, 59] on div at bounding box center [275, 58] width 5 height 19
click at [783, 60] on button "Play" at bounding box center [798, 57] width 39 height 16
drag, startPoint x: 275, startPoint y: 57, endPoint x: 264, endPoint y: 58, distance: 11.8
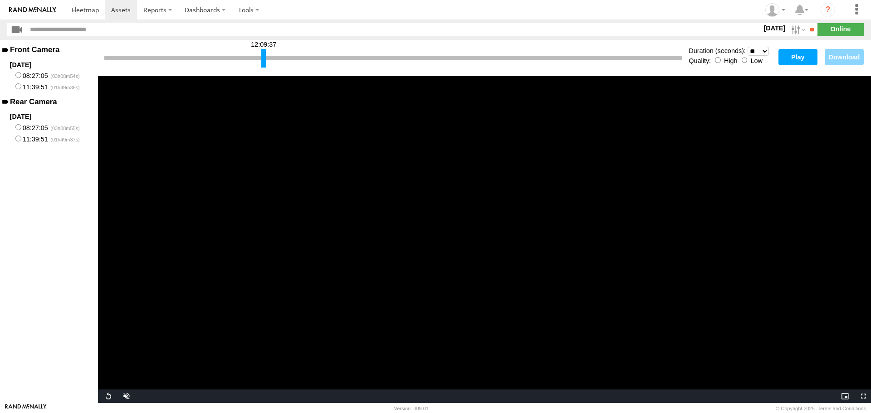
click at [264, 58] on div at bounding box center [263, 58] width 5 height 19
click at [808, 61] on button "Play" at bounding box center [798, 57] width 39 height 16
click at [264, 59] on div at bounding box center [264, 58] width 5 height 19
click at [802, 59] on button "Play" at bounding box center [798, 57] width 39 height 16
click at [264, 57] on div at bounding box center [265, 58] width 5 height 19
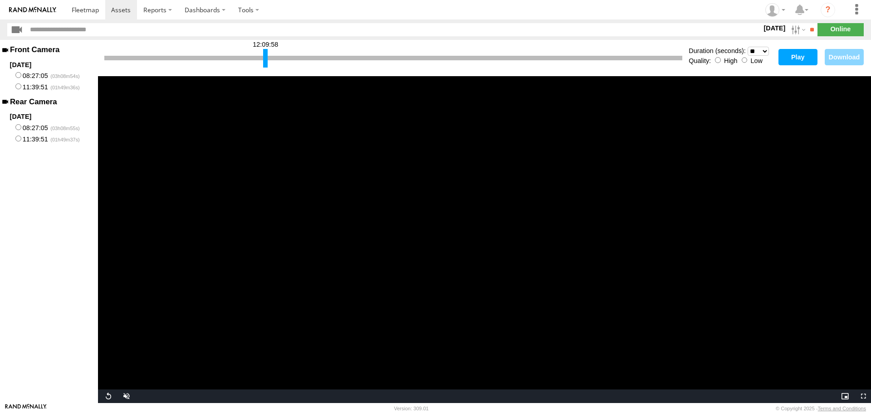
click at [791, 63] on button "Play" at bounding box center [798, 57] width 39 height 16
click at [266, 58] on div at bounding box center [267, 58] width 5 height 19
click at [789, 64] on button "Play" at bounding box center [798, 57] width 39 height 16
click at [266, 62] on div at bounding box center [267, 58] width 5 height 19
click at [788, 61] on button "Play" at bounding box center [798, 57] width 39 height 16
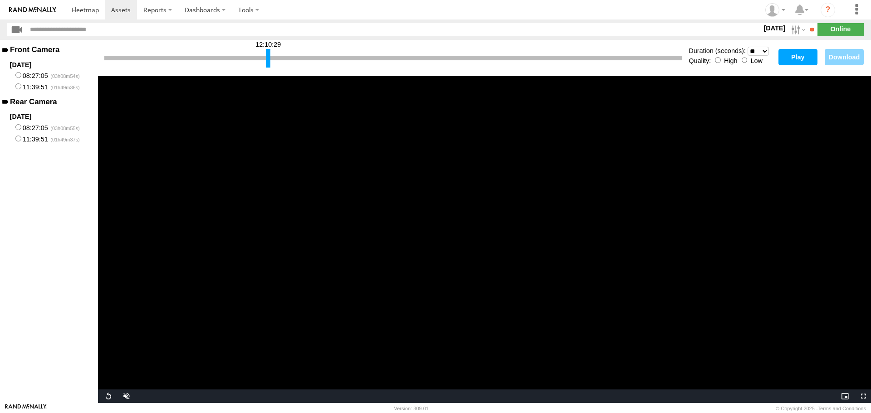
click at [269, 62] on div at bounding box center [268, 58] width 5 height 19
click at [803, 57] on button "Play" at bounding box center [798, 57] width 39 height 16
click at [269, 59] on div at bounding box center [269, 58] width 5 height 19
click at [798, 63] on button "Play" at bounding box center [798, 57] width 39 height 16
click at [270, 61] on div at bounding box center [270, 58] width 5 height 19
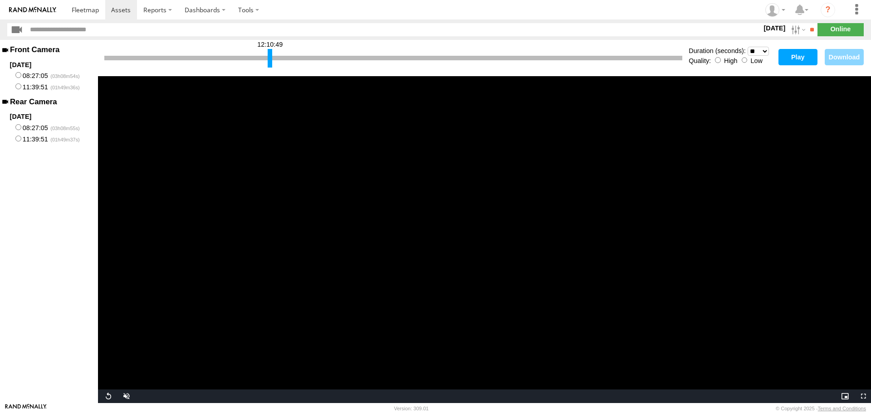
click at [797, 58] on button "Play" at bounding box center [798, 57] width 39 height 16
click at [271, 59] on div at bounding box center [271, 58] width 5 height 19
click at [801, 59] on button "Play" at bounding box center [798, 57] width 39 height 16
click at [271, 61] on div at bounding box center [272, 58] width 5 height 19
click at [799, 64] on button "Play" at bounding box center [798, 57] width 39 height 16
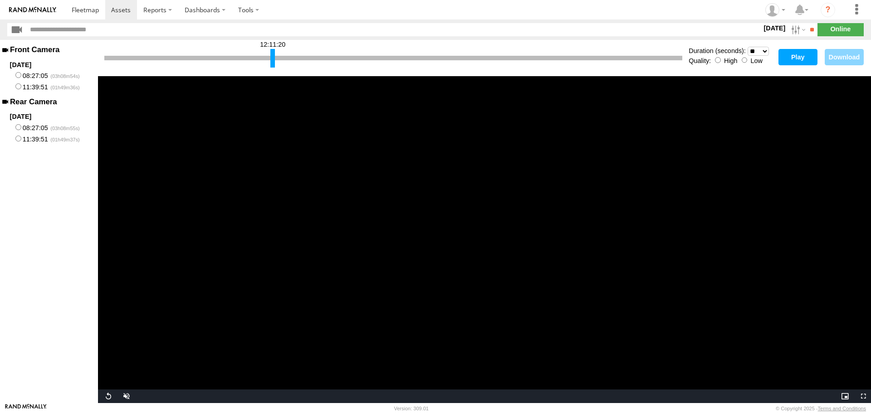
click at [272, 59] on div at bounding box center [272, 58] width 5 height 19
click at [809, 61] on button "Play" at bounding box center [798, 57] width 39 height 16
click at [847, 62] on button "Download" at bounding box center [844, 57] width 39 height 16
click at [273, 60] on div at bounding box center [273, 58] width 5 height 19
click at [793, 59] on button "Play" at bounding box center [798, 57] width 39 height 16
